Goal: Communication & Community: Ask a question

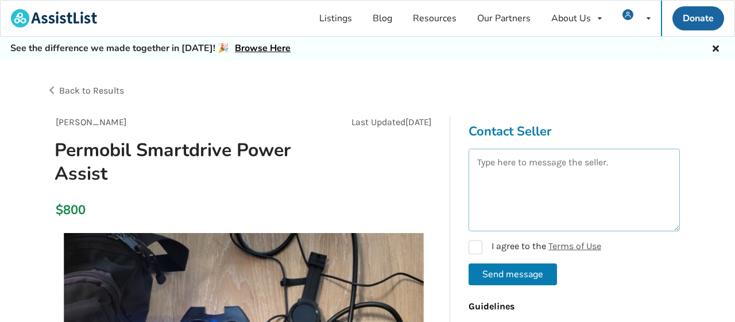
click at [502, 174] on textarea at bounding box center [573, 190] width 211 height 83
paste textarea "Hello I'm [PERSON_NAME] Do you still have it for sale ? Please send me your las…"
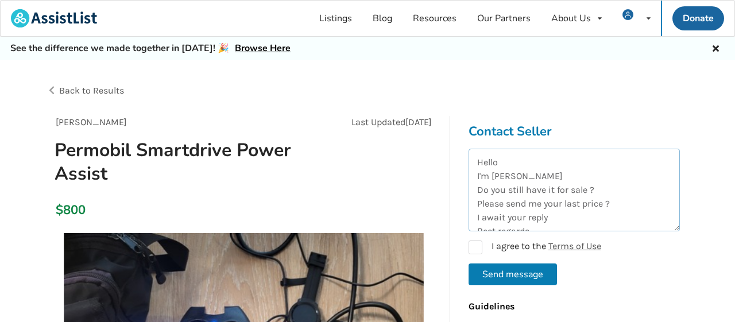
scroll to position [33, 0]
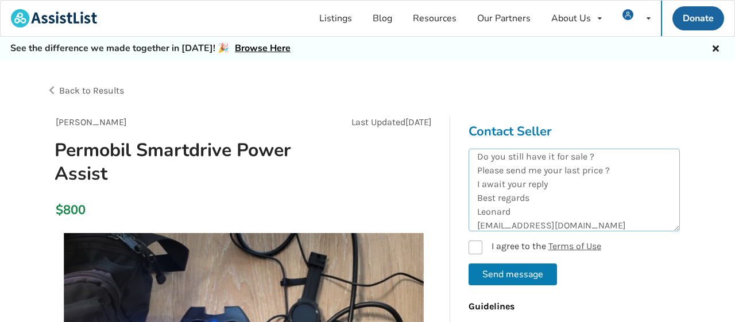
type textarea "Hello I'm [PERSON_NAME] Do you still have it for sale ? Please send me your las…"
click at [479, 246] on label "I agree to the Terms of Use" at bounding box center [534, 247] width 133 height 14
click at [489, 274] on button "Send message" at bounding box center [512, 274] width 88 height 22
checkbox input "false"
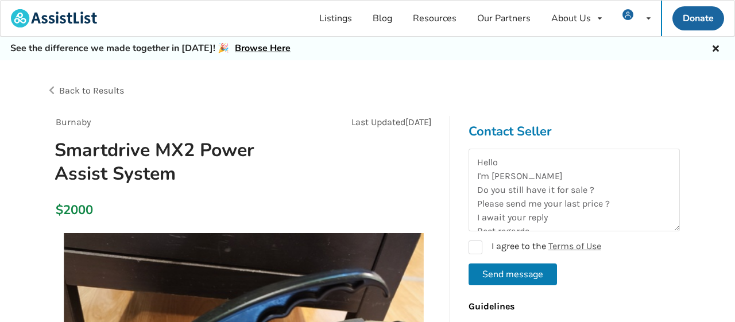
scroll to position [33, 0]
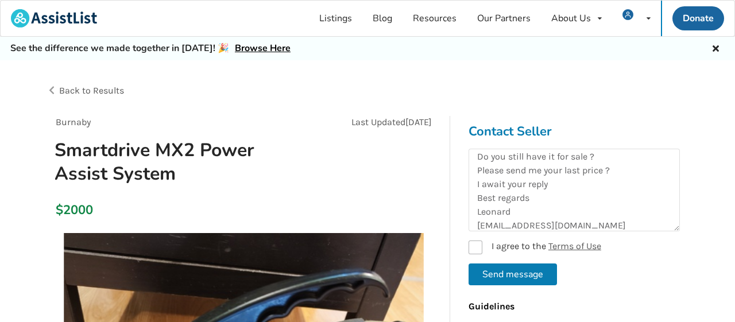
type textarea "Hello I'm [PERSON_NAME] Do you still have it for sale ? Please send me your las…"
click at [476, 246] on label "I agree to the Terms of Use" at bounding box center [534, 247] width 133 height 14
click at [491, 270] on button "Send message" at bounding box center [512, 274] width 88 height 22
checkbox input "false"
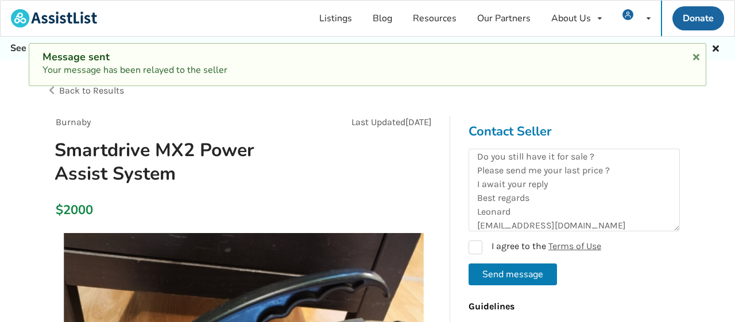
scroll to position [0, 0]
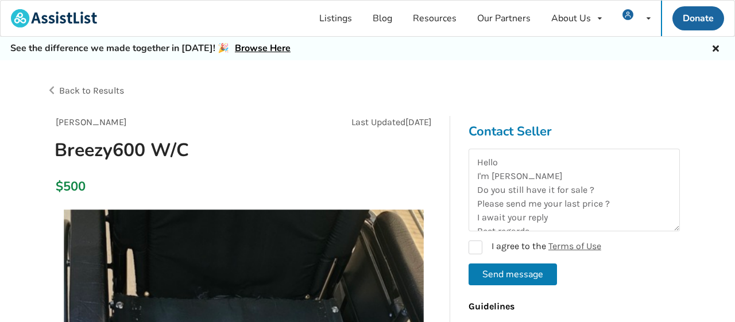
scroll to position [33, 0]
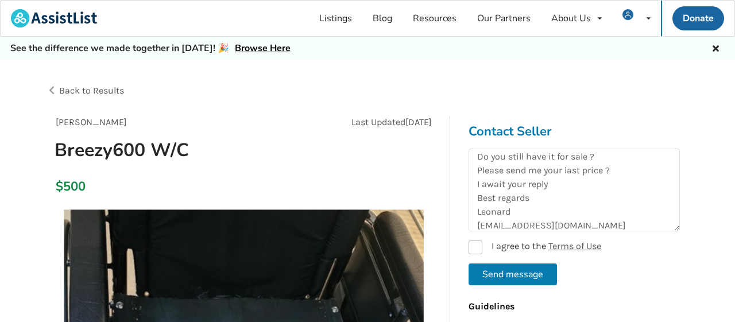
type textarea "Hello I'm [PERSON_NAME] Do you still have it for sale ? Please send me your las…"
click at [478, 240] on label "I agree to the Terms of Use" at bounding box center [534, 247] width 133 height 14
click at [493, 274] on button "Send message" at bounding box center [512, 274] width 88 height 22
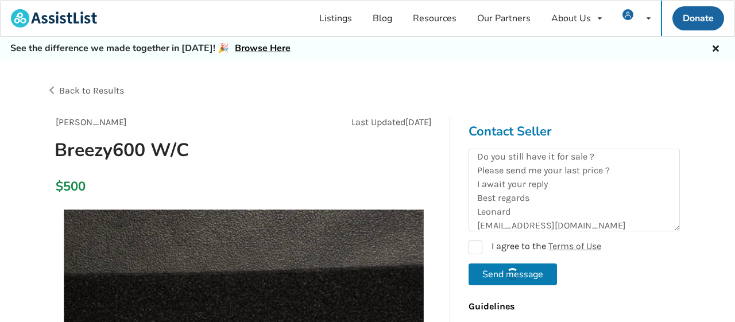
checkbox input "false"
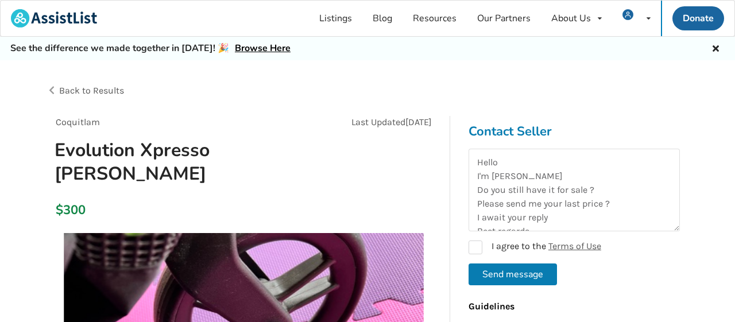
scroll to position [33, 0]
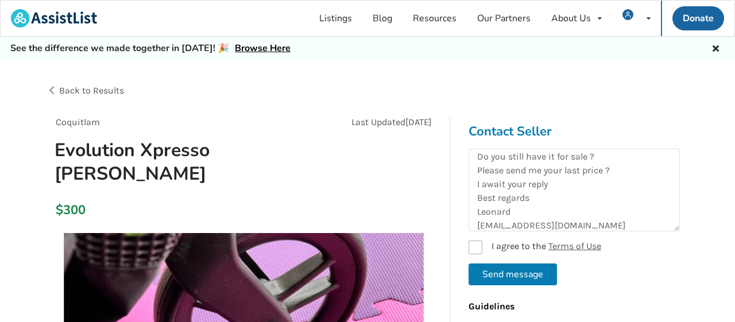
type textarea "Hello I'm [PERSON_NAME] Do you still have it for sale ? Please send me your las…"
click at [475, 246] on label "I agree to the Terms of Use" at bounding box center [534, 247] width 133 height 14
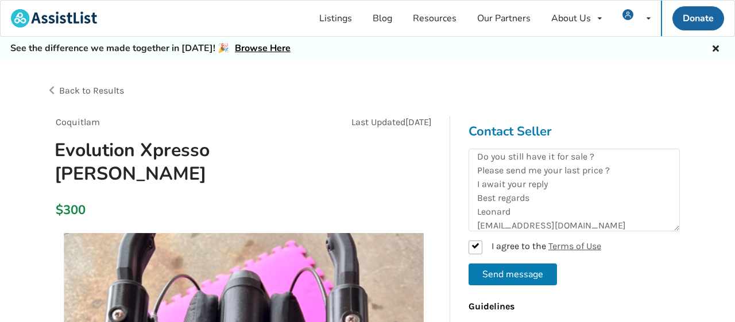
click at [526, 273] on button "Send message" at bounding box center [512, 274] width 88 height 22
checkbox input "false"
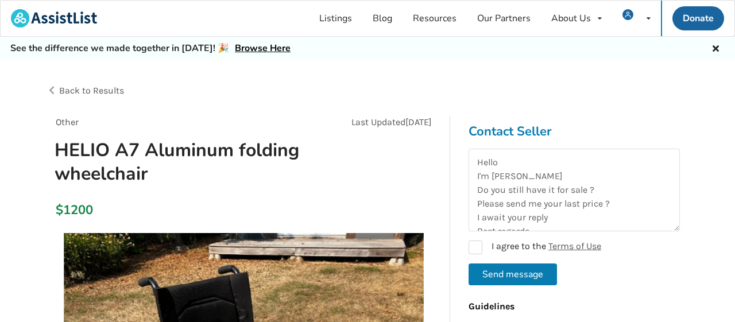
scroll to position [33, 0]
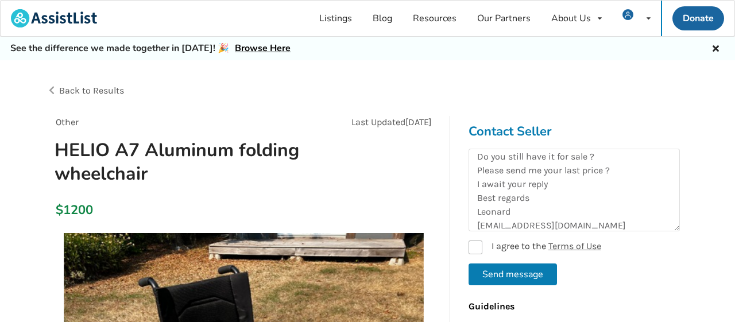
type textarea "Hello I'm [PERSON_NAME] Do you still have it for sale ? Please send me your las…"
click at [474, 240] on label "I agree to the Terms of Use" at bounding box center [534, 247] width 133 height 14
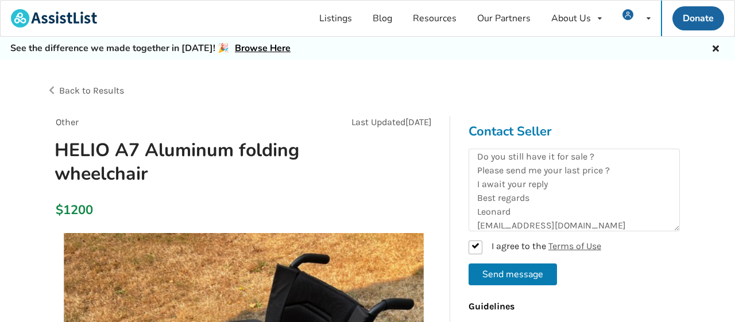
click at [498, 271] on button "Send message" at bounding box center [512, 274] width 88 height 22
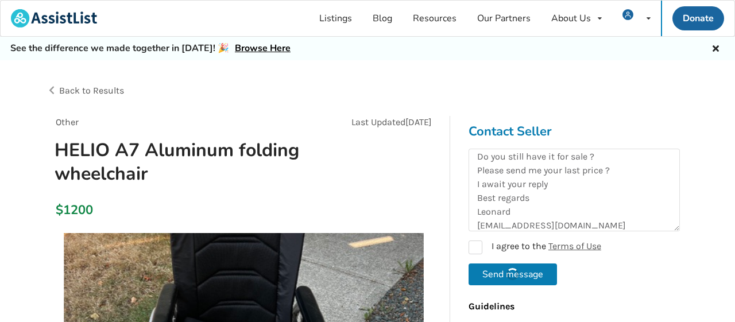
checkbox input "false"
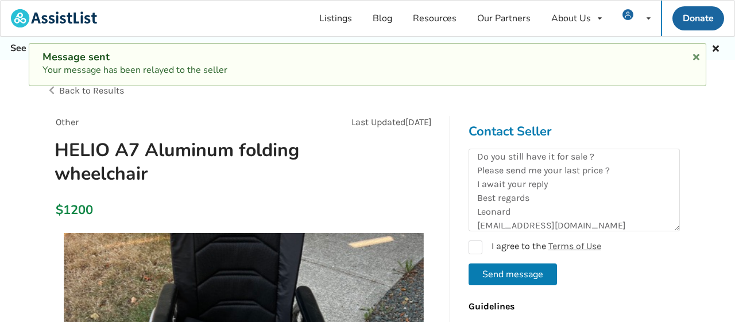
scroll to position [0, 0]
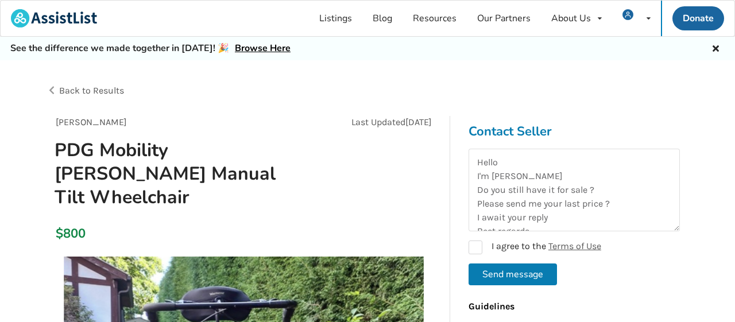
scroll to position [33, 0]
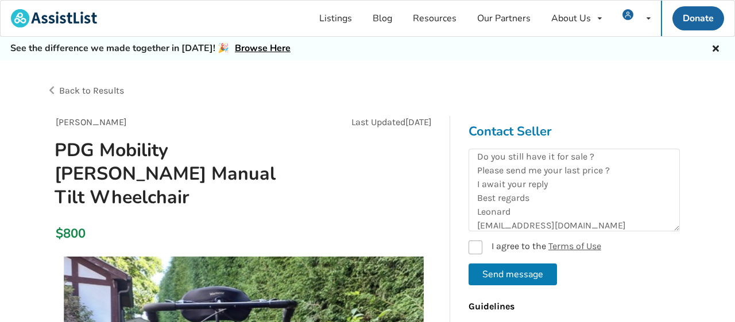
type textarea "Hello I'm [PERSON_NAME] Do you still have it for sale ? Please send me your las…"
click at [478, 249] on label "I agree to the Terms of Use" at bounding box center [534, 247] width 133 height 14
click at [511, 266] on button "Send message" at bounding box center [512, 274] width 88 height 22
checkbox input "false"
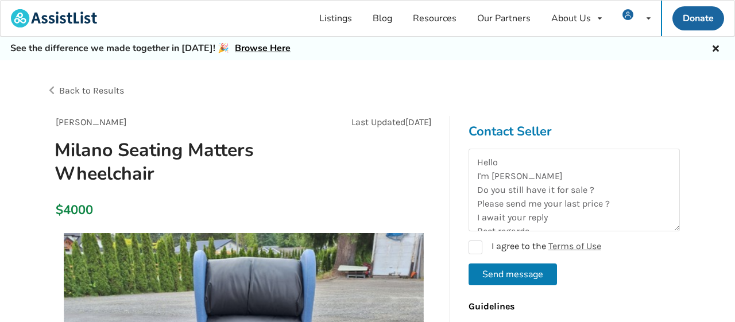
scroll to position [33, 0]
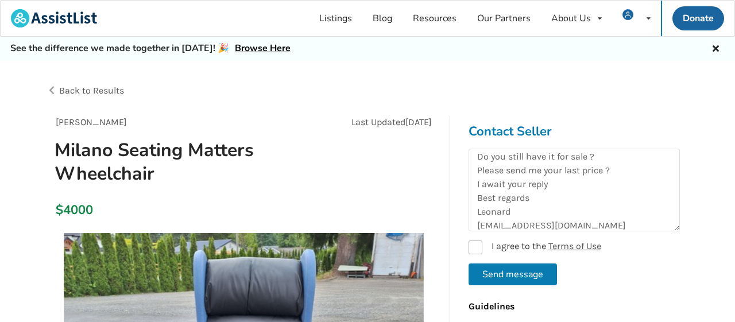
type textarea "Hello I'm [PERSON_NAME] Do you still have it for sale ? Please send me your las…"
click at [480, 246] on label "I agree to the Terms of Use" at bounding box center [534, 247] width 133 height 14
click at [511, 270] on button "Send message" at bounding box center [512, 274] width 88 height 22
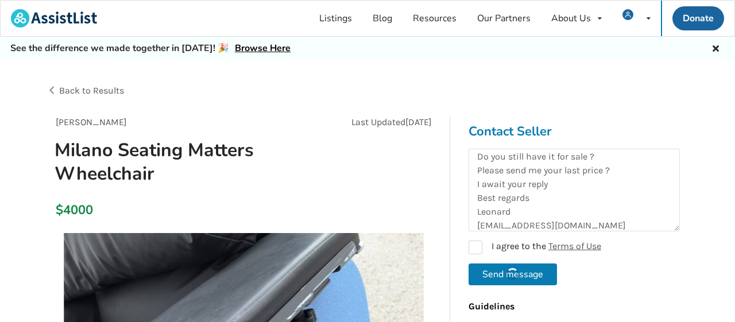
checkbox input "false"
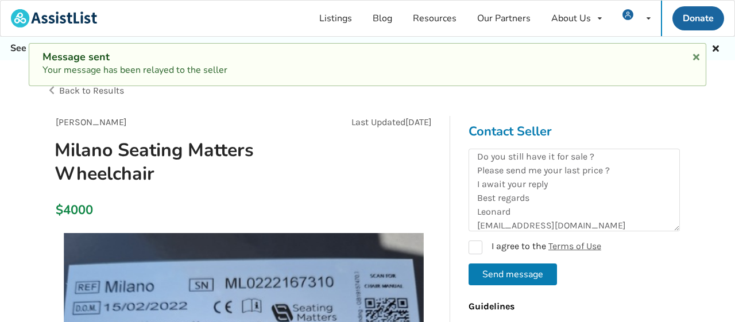
scroll to position [0, 0]
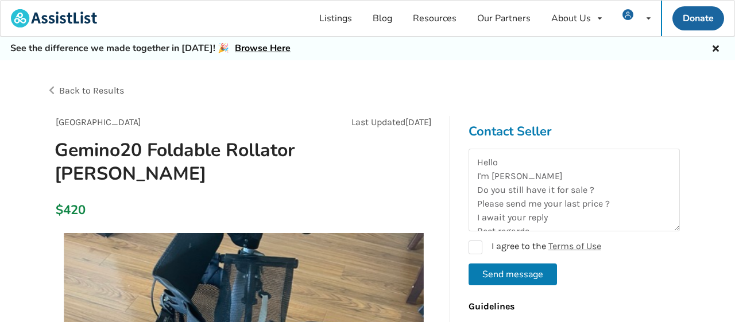
scroll to position [33, 0]
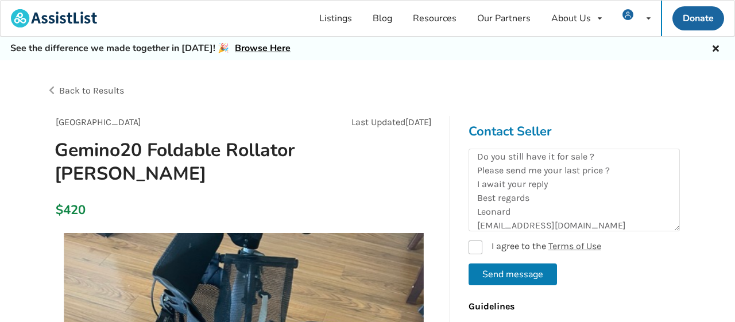
type textarea "Hello I'm [PERSON_NAME] Do you still have it for sale ? Please send me your las…"
click at [478, 246] on label "I agree to the Terms of Use" at bounding box center [534, 247] width 133 height 14
click at [503, 269] on button "Send message" at bounding box center [512, 274] width 88 height 22
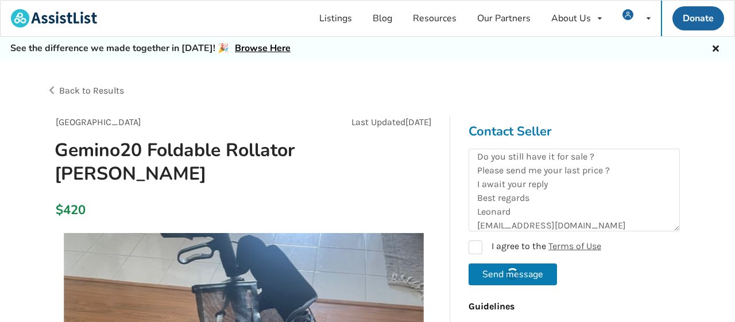
checkbox input "false"
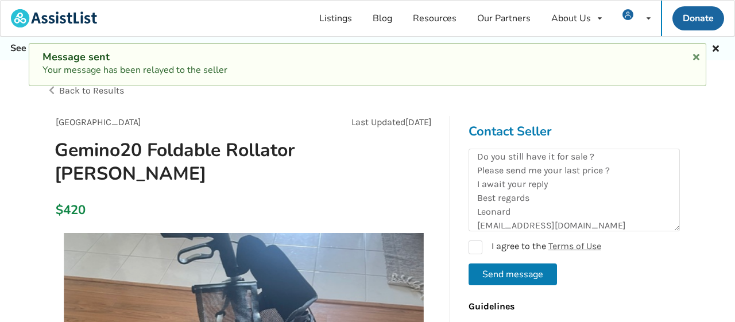
scroll to position [0, 0]
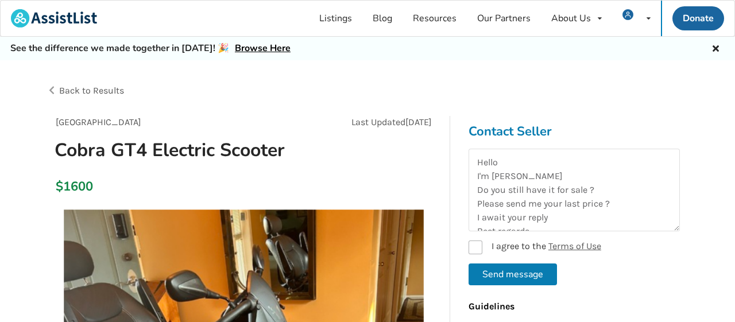
scroll to position [33, 0]
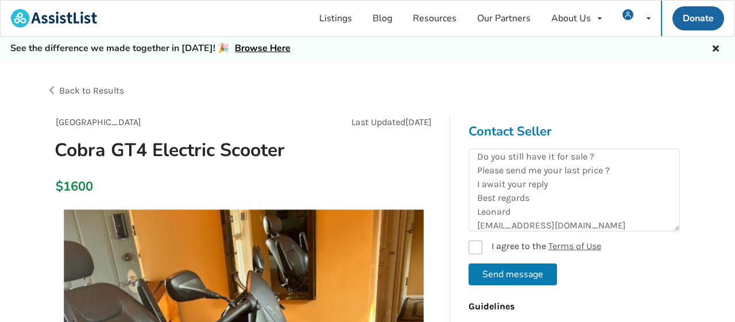
type textarea "Hello I'm [PERSON_NAME] Do you still have it for sale ? Please send me your las…"
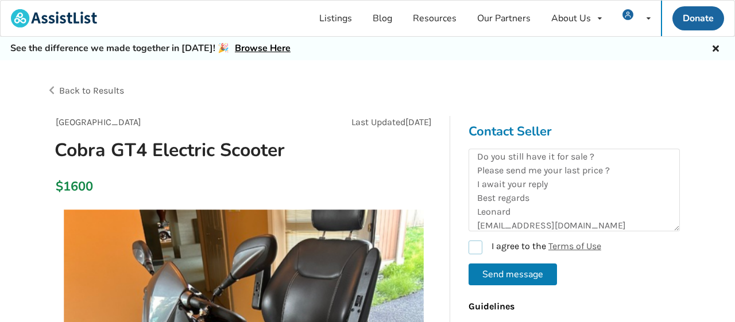
drag, startPoint x: 479, startPoint y: 251, endPoint x: 490, endPoint y: 260, distance: 13.8
click at [481, 251] on label "I agree to the Terms of Use" at bounding box center [534, 247] width 133 height 14
click at [493, 271] on button "Send message" at bounding box center [512, 274] width 88 height 22
checkbox input "false"
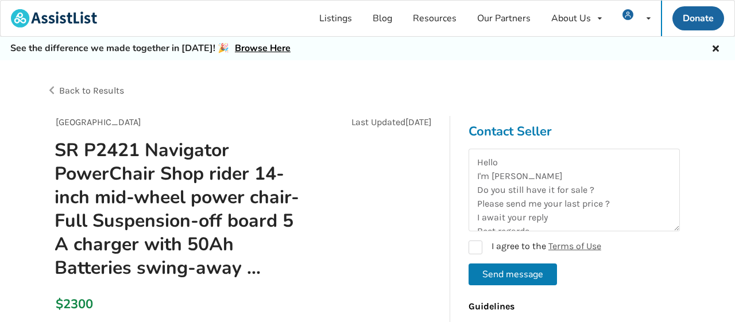
scroll to position [33, 0]
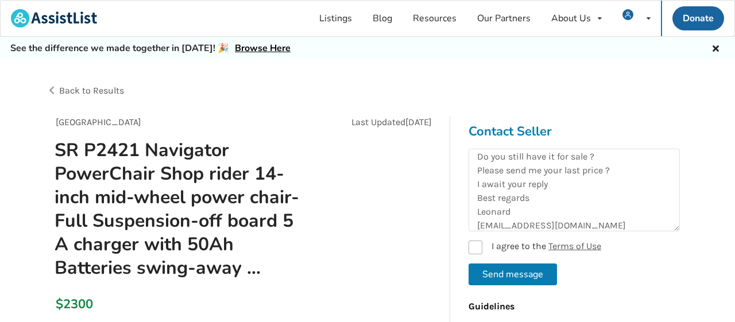
type textarea "Hello I'm [PERSON_NAME] Do you still have it for sale ? Please send me your las…"
click at [484, 243] on label "I agree to the Terms of Use" at bounding box center [534, 247] width 133 height 14
click at [501, 273] on button "Send message" at bounding box center [512, 274] width 88 height 22
checkbox input "false"
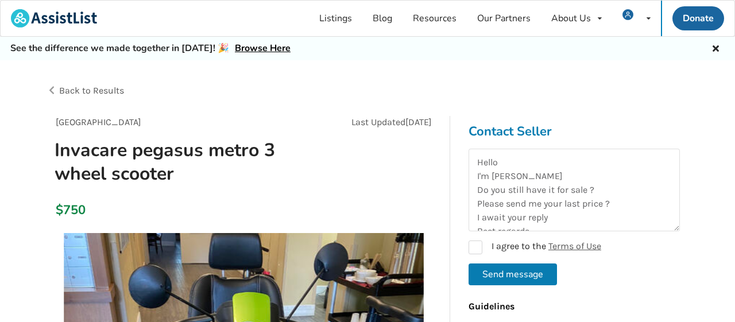
scroll to position [33, 0]
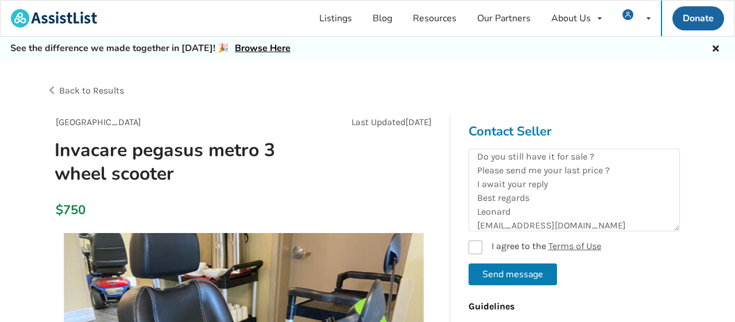
type textarea "Hello I'm [PERSON_NAME] Do you still have it for sale ? Please send me your las…"
click at [477, 246] on label "I agree to the Terms of Use" at bounding box center [534, 247] width 133 height 14
click at [486, 266] on button "Send message" at bounding box center [512, 274] width 88 height 22
checkbox input "false"
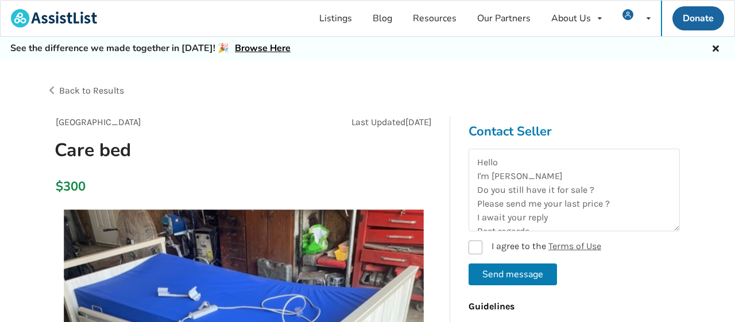
scroll to position [33, 0]
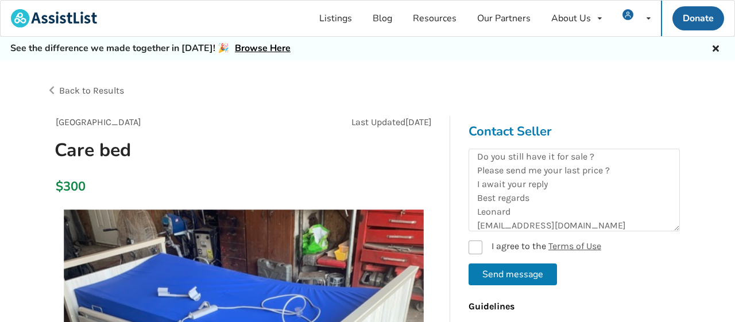
type textarea "Hello I'm [PERSON_NAME] Do you still have it for sale ? Please send me your las…"
click at [481, 243] on label "I agree to the Terms of Use" at bounding box center [534, 247] width 133 height 14
click at [486, 271] on button "Send message" at bounding box center [512, 274] width 88 height 22
checkbox input "false"
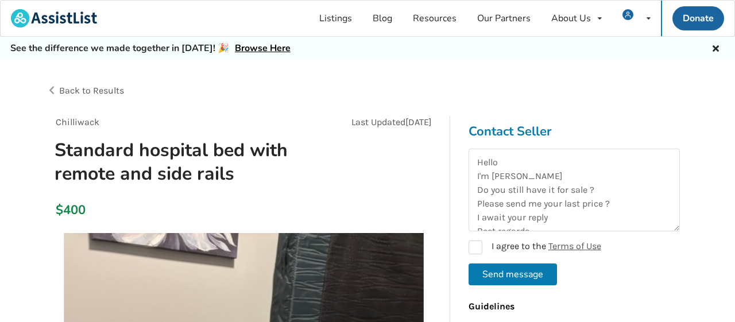
scroll to position [33, 0]
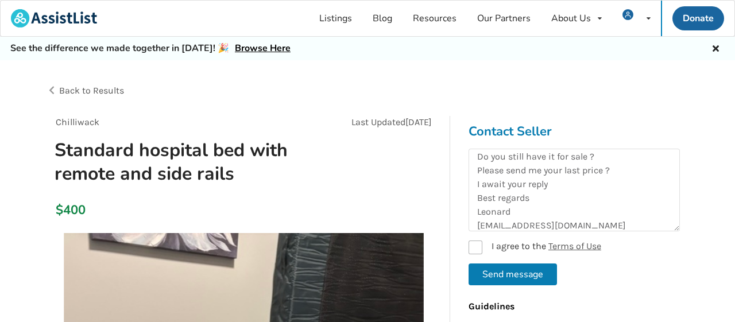
type textarea "Hello I'm [PERSON_NAME] Do you still have it for sale ? Please send me your las…"
drag, startPoint x: 475, startPoint y: 243, endPoint x: 482, endPoint y: 249, distance: 8.6
click at [476, 243] on label "I agree to the Terms of Use" at bounding box center [534, 247] width 133 height 14
checkbox input "true"
click at [485, 275] on button "Send message" at bounding box center [512, 274] width 88 height 22
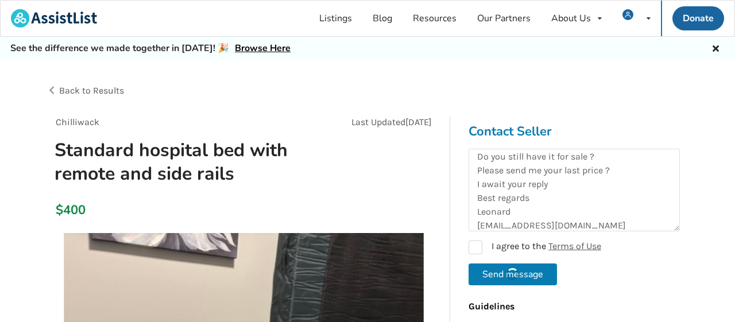
checkbox input "false"
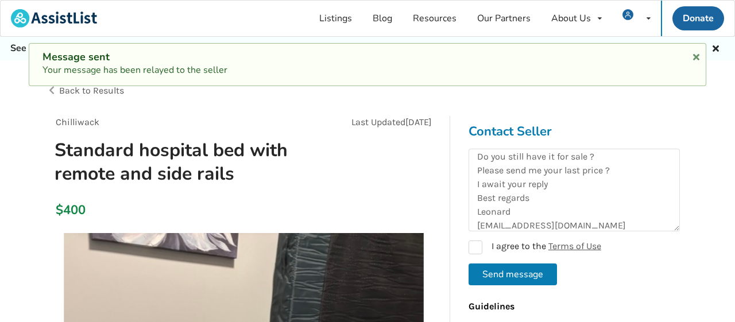
scroll to position [0, 0]
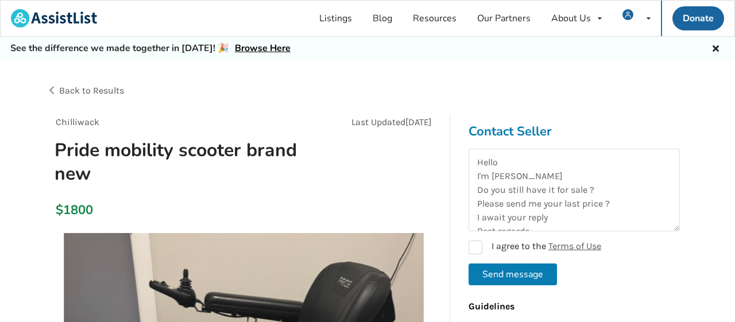
scroll to position [33, 0]
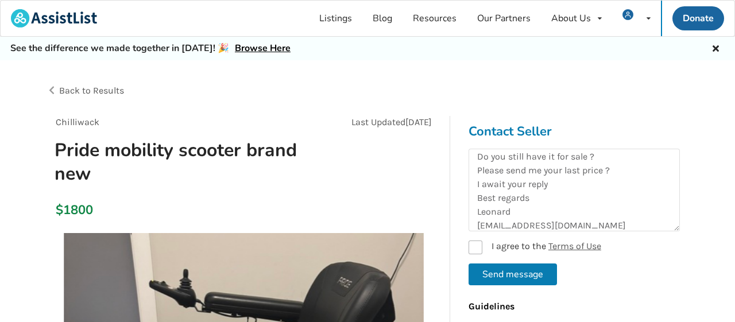
type textarea "Hello I'm [PERSON_NAME] Do you still have it for sale ? Please send me your las…"
drag, startPoint x: 475, startPoint y: 246, endPoint x: 494, endPoint y: 261, distance: 24.5
click at [475, 246] on label "I agree to the Terms of Use" at bounding box center [534, 247] width 133 height 14
checkbox input "true"
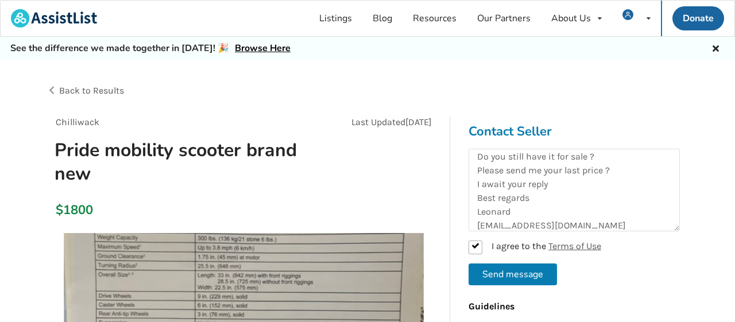
click at [502, 273] on button "Send message" at bounding box center [512, 274] width 88 height 22
checkbox input "false"
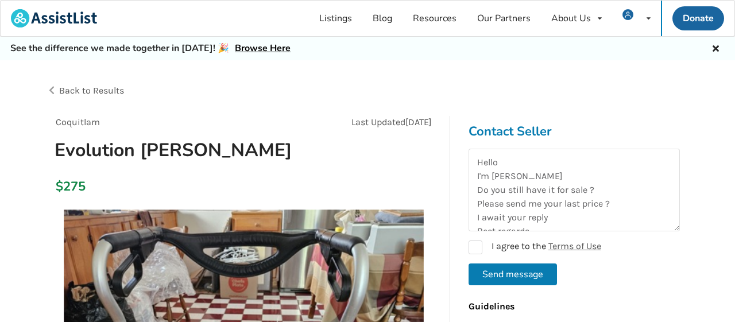
scroll to position [33, 0]
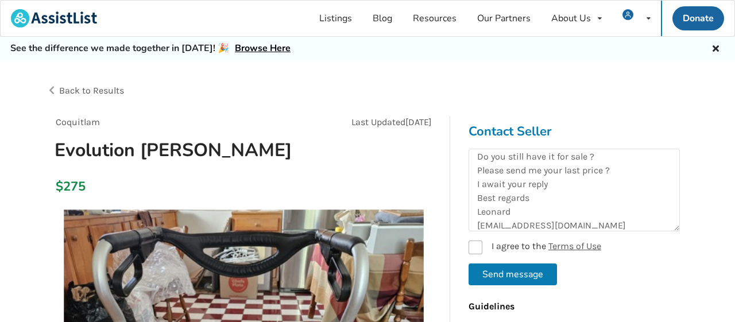
type textarea "Hello I'm [PERSON_NAME] Do you still have it for sale ? Please send me your las…"
click at [482, 243] on label "I agree to the Terms of Use" at bounding box center [534, 247] width 133 height 14
click at [514, 273] on button "Send message" at bounding box center [512, 274] width 88 height 22
checkbox input "false"
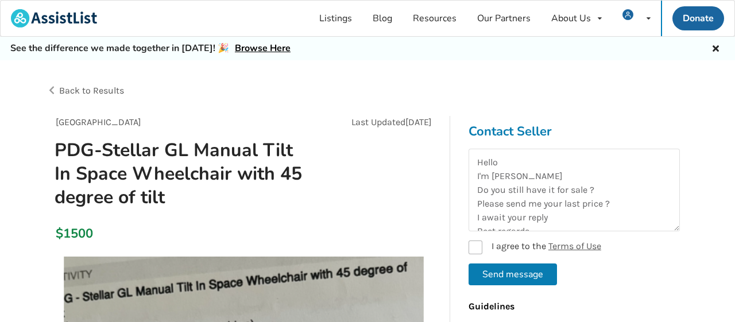
scroll to position [33, 0]
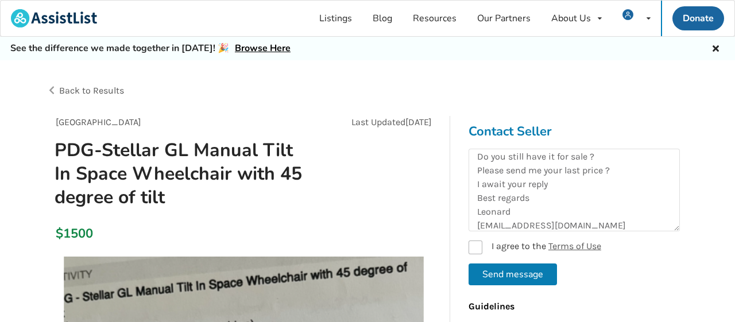
type textarea "Hello I'm [PERSON_NAME] Do you still have it for sale ? Please send me your las…"
click at [479, 244] on label "I agree to the Terms of Use" at bounding box center [534, 247] width 133 height 14
checkbox input "true"
click at [505, 267] on button "Send message" at bounding box center [512, 274] width 88 height 22
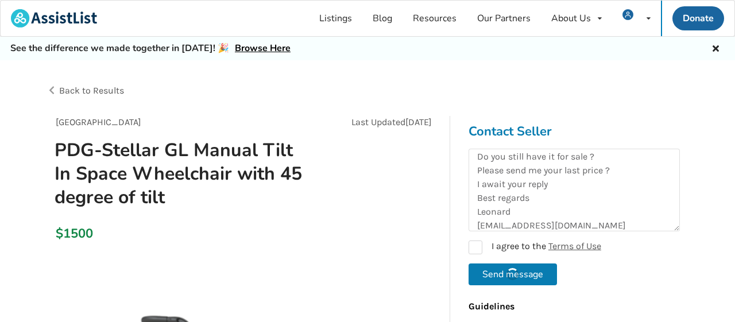
checkbox input "false"
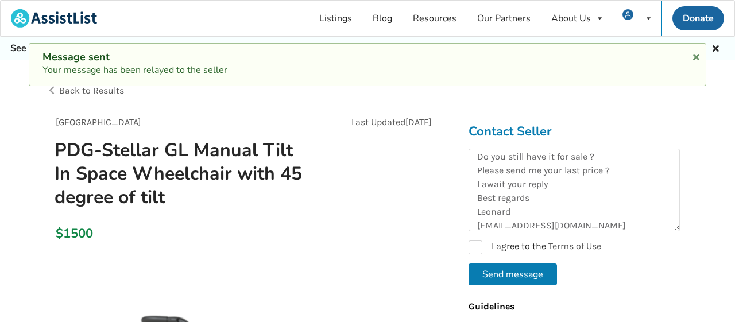
scroll to position [0, 0]
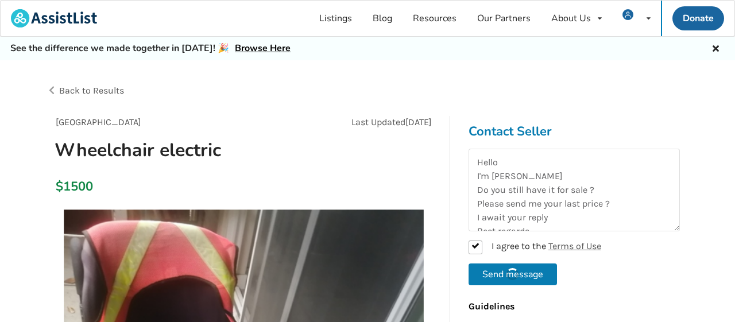
scroll to position [33, 0]
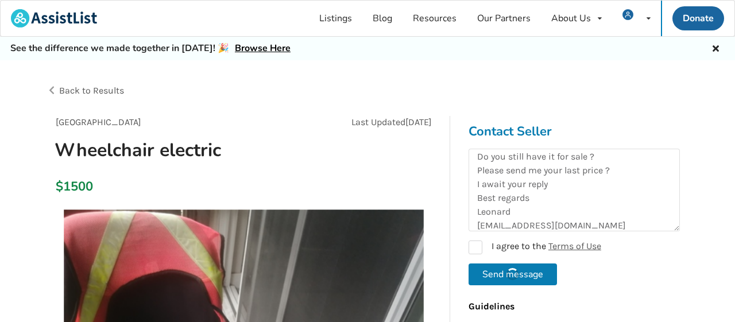
checkbox input "false"
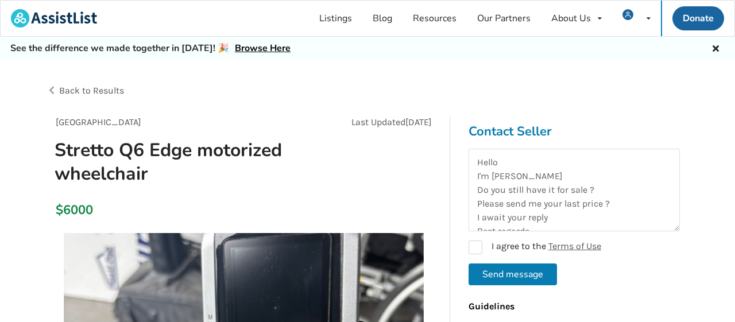
scroll to position [33, 0]
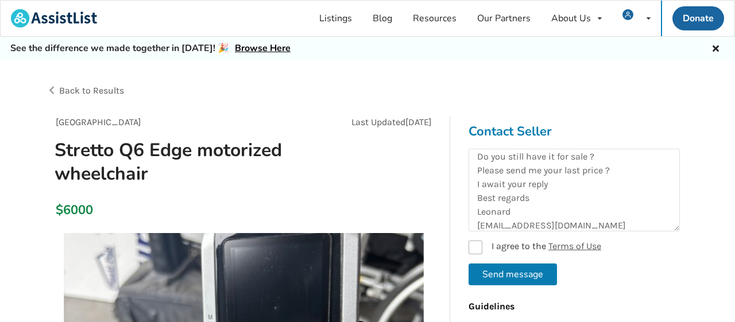
type textarea "Hello I'm [PERSON_NAME] Do you still have it for sale ? Please send me your las…"
click at [482, 245] on label "I agree to the Terms of Use" at bounding box center [534, 247] width 133 height 14
click at [515, 277] on button "Send message" at bounding box center [512, 274] width 88 height 22
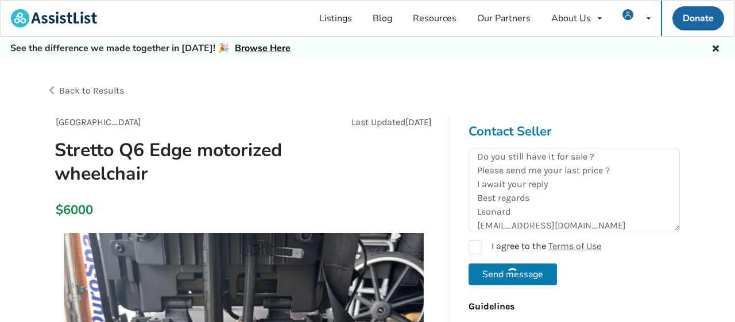
checkbox input "false"
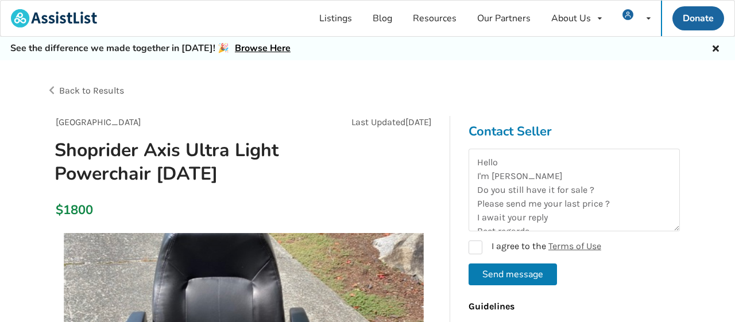
click at [477, 246] on label "I agree to the Terms of Use" at bounding box center [534, 247] width 133 height 14
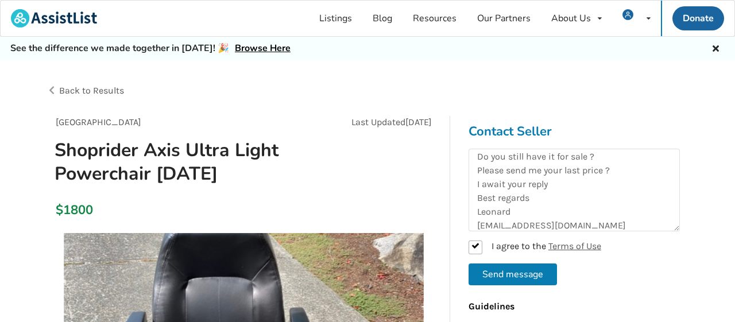
click at [513, 276] on button "Send message" at bounding box center [512, 274] width 88 height 22
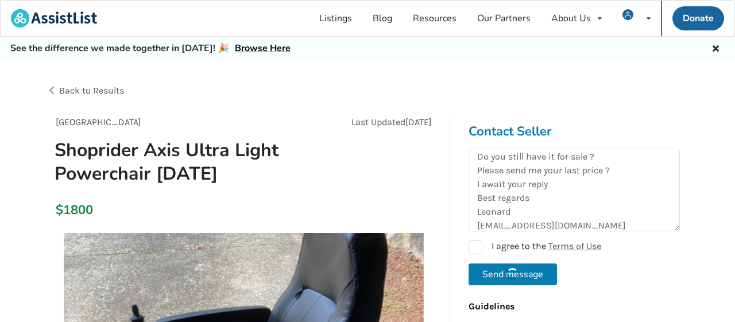
checkbox input "false"
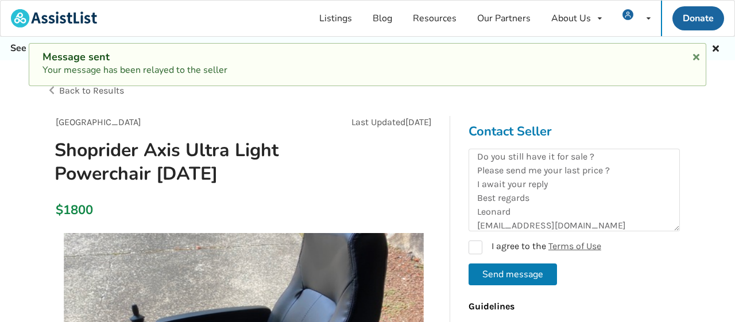
scroll to position [0, 0]
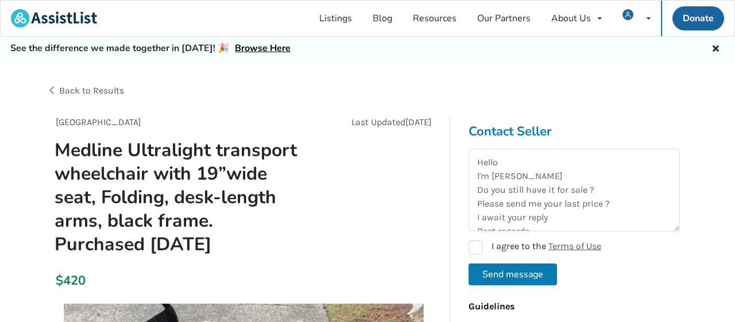
scroll to position [33, 0]
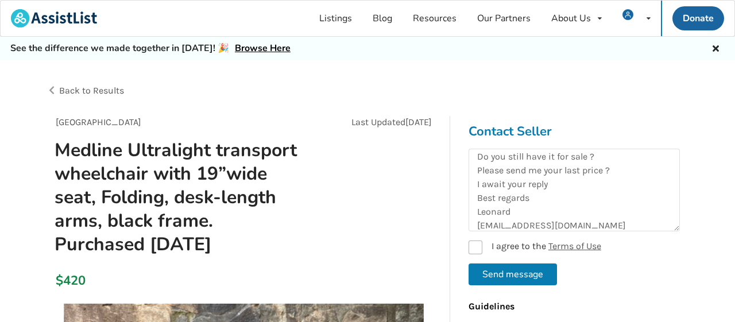
type textarea "Hello I'm [PERSON_NAME] Do you still have it for sale ? Please send me your las…"
click at [482, 250] on label "I agree to the Terms of Use" at bounding box center [534, 247] width 133 height 14
click at [496, 270] on button "Send message" at bounding box center [512, 274] width 88 height 22
checkbox input "false"
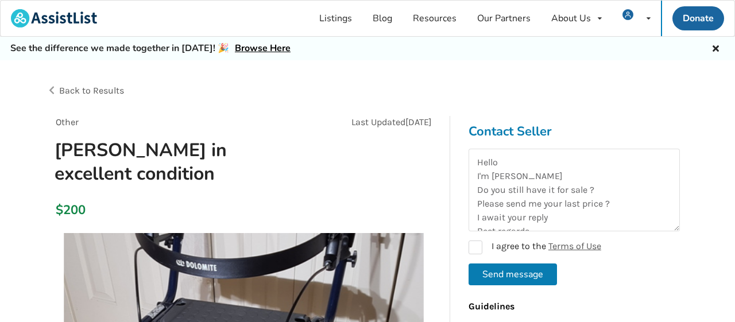
scroll to position [33, 0]
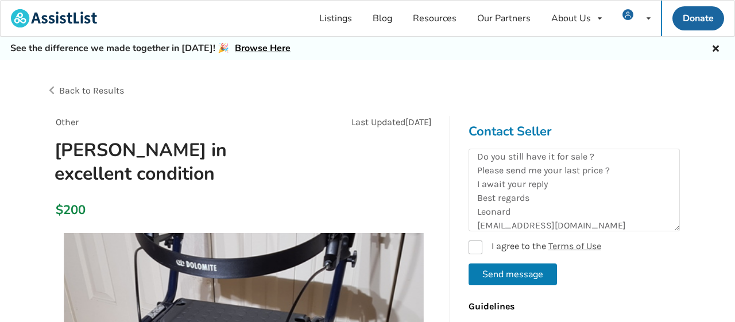
type textarea "Hello I'm [PERSON_NAME] Do you still have it for sale ? Please send me your las…"
click at [479, 245] on label "I agree to the Terms of Use" at bounding box center [534, 247] width 133 height 14
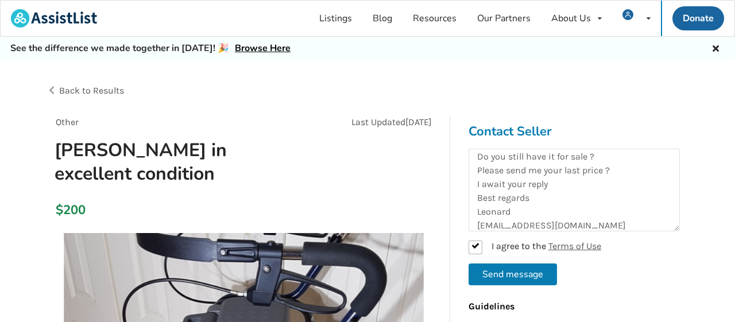
click at [503, 271] on button "Send message" at bounding box center [512, 274] width 88 height 22
checkbox input "false"
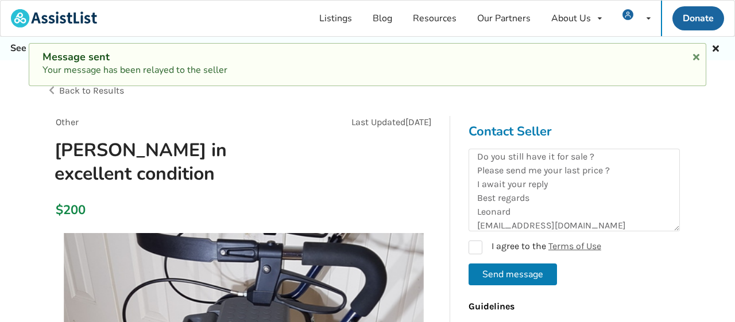
scroll to position [0, 0]
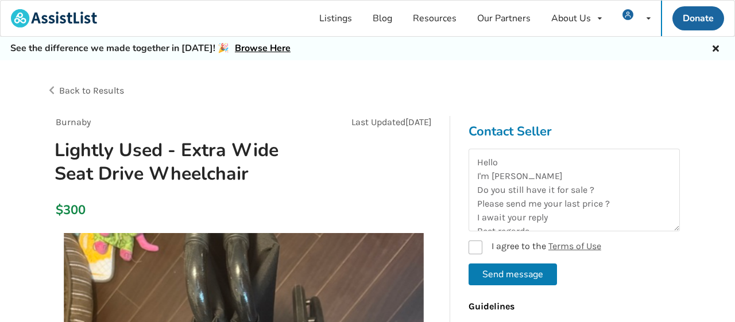
scroll to position [33, 0]
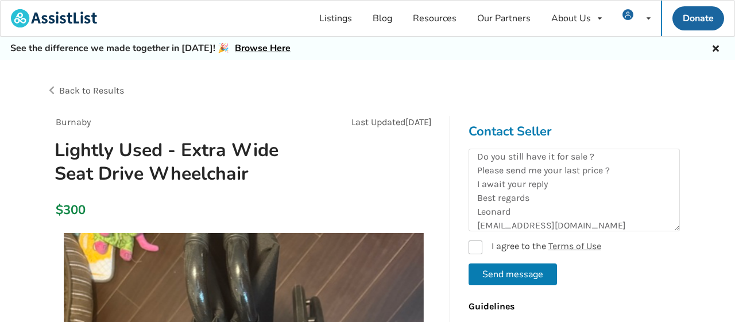
type textarea "Hello I'm [PERSON_NAME] Do you still have it for sale ? Please send me your las…"
drag, startPoint x: 478, startPoint y: 247, endPoint x: 515, endPoint y: 271, distance: 44.9
click at [478, 249] on label "I agree to the Terms of Use" at bounding box center [534, 247] width 133 height 14
checkbox input "true"
click at [518, 273] on button "Send message" at bounding box center [512, 274] width 88 height 22
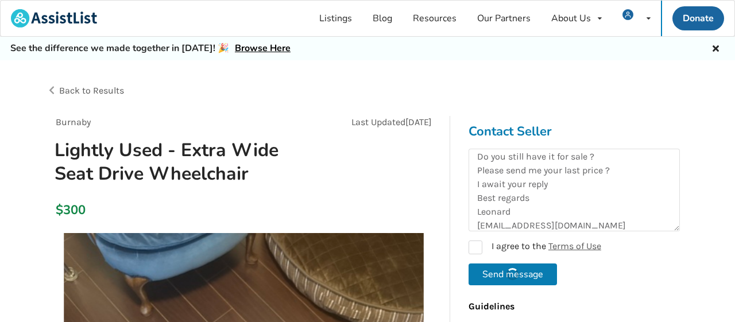
checkbox input "false"
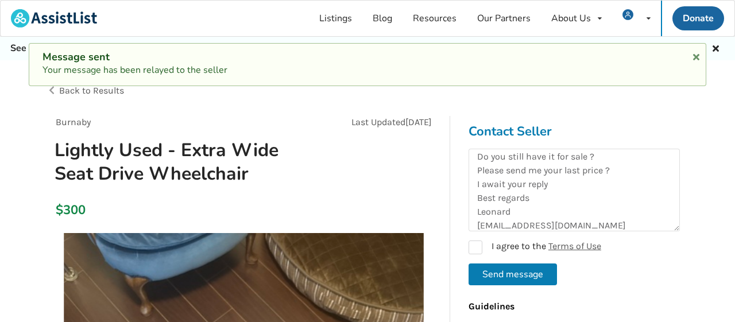
scroll to position [0, 0]
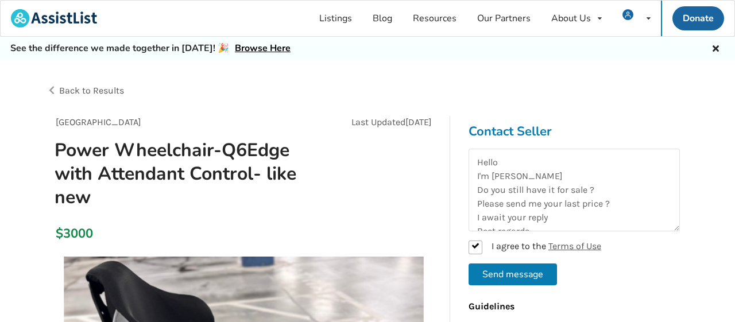
scroll to position [33, 0]
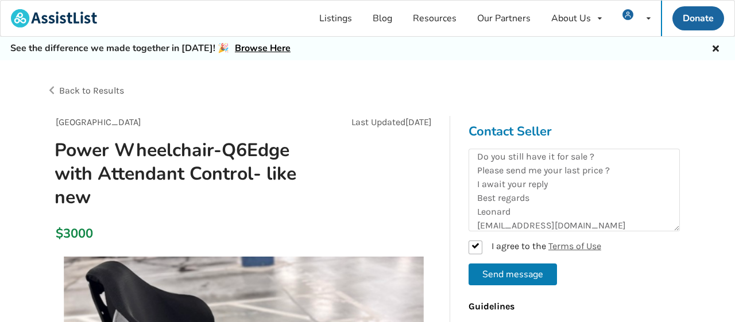
click at [505, 267] on button "Send message" at bounding box center [512, 274] width 88 height 22
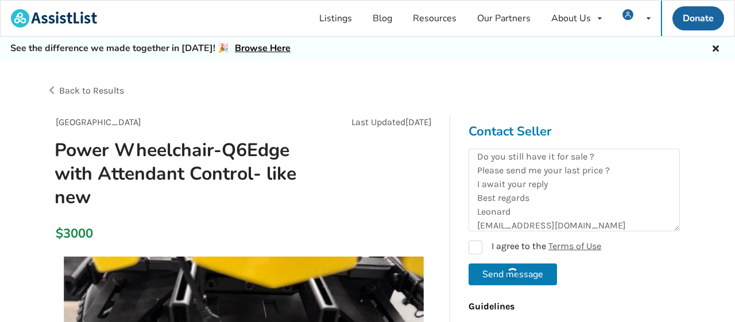
checkbox input "false"
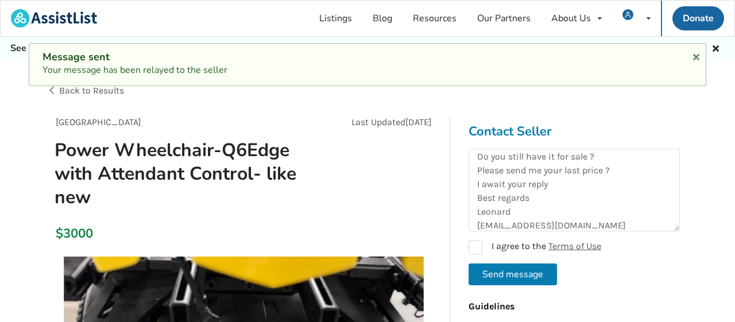
scroll to position [0, 0]
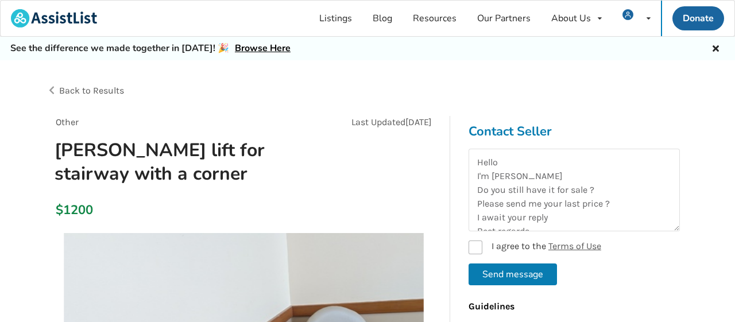
scroll to position [33, 0]
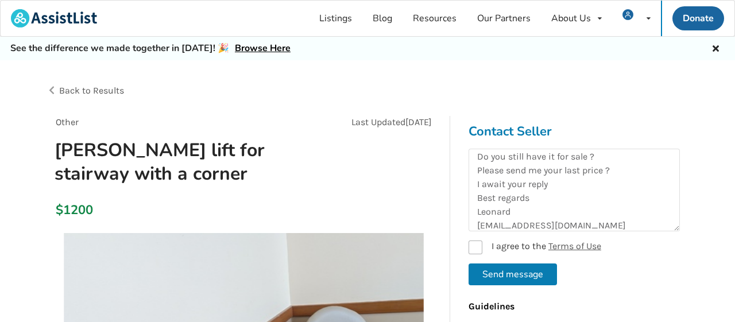
type textarea "Hello I'm [PERSON_NAME] Do you still have it for sale ? Please send me your las…"
click at [474, 244] on label "I agree to the Terms of Use" at bounding box center [534, 247] width 133 height 14
checkbox input "true"
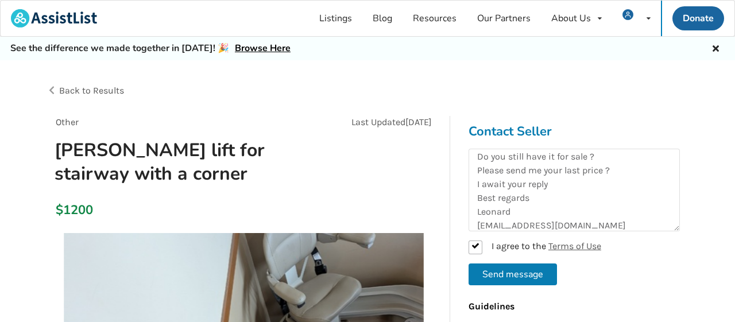
click at [490, 267] on button "Send message" at bounding box center [512, 274] width 88 height 22
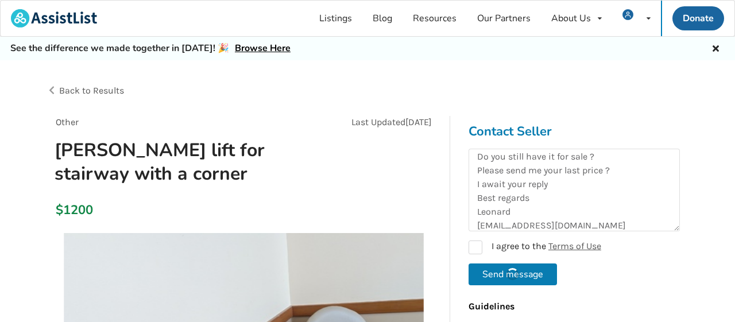
checkbox input "false"
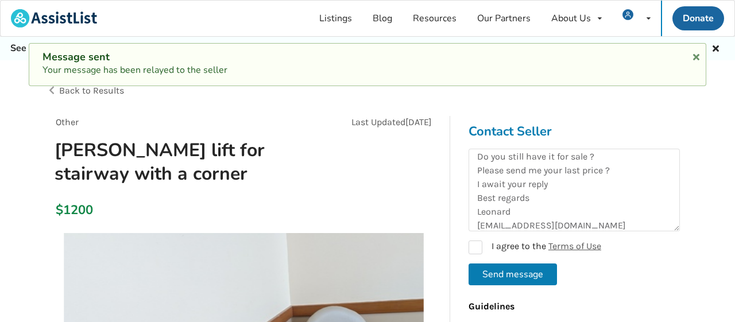
scroll to position [0, 0]
